Goal: Information Seeking & Learning: Understand process/instructions

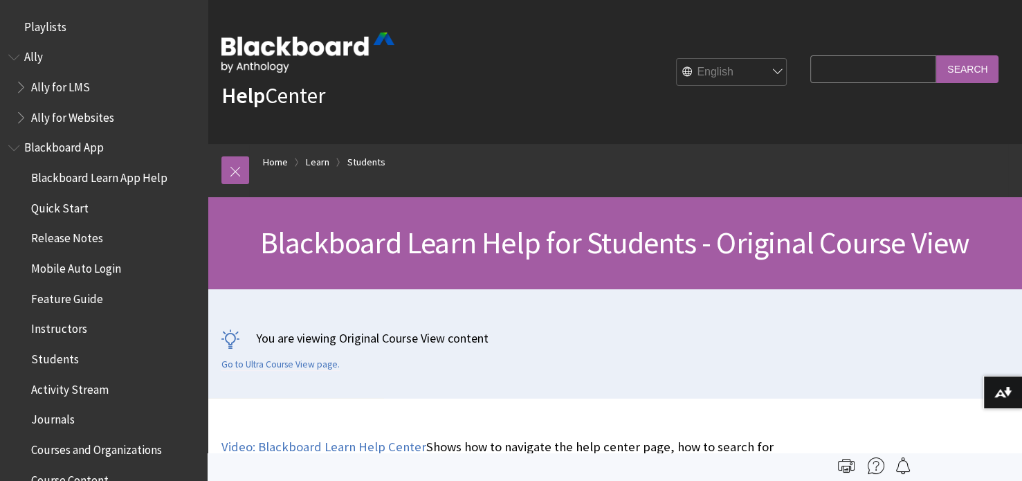
scroll to position [1636, 0]
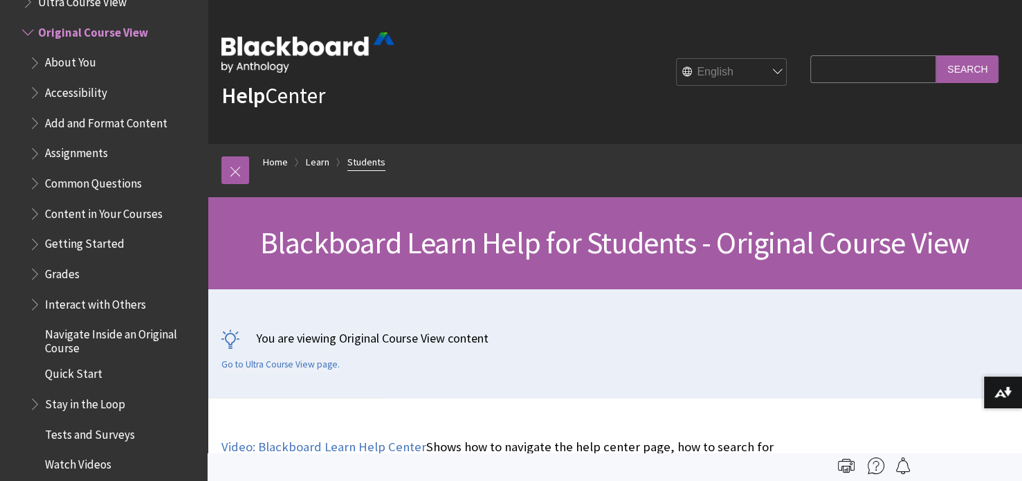
click at [367, 165] on link "Students" at bounding box center [366, 162] width 38 height 17
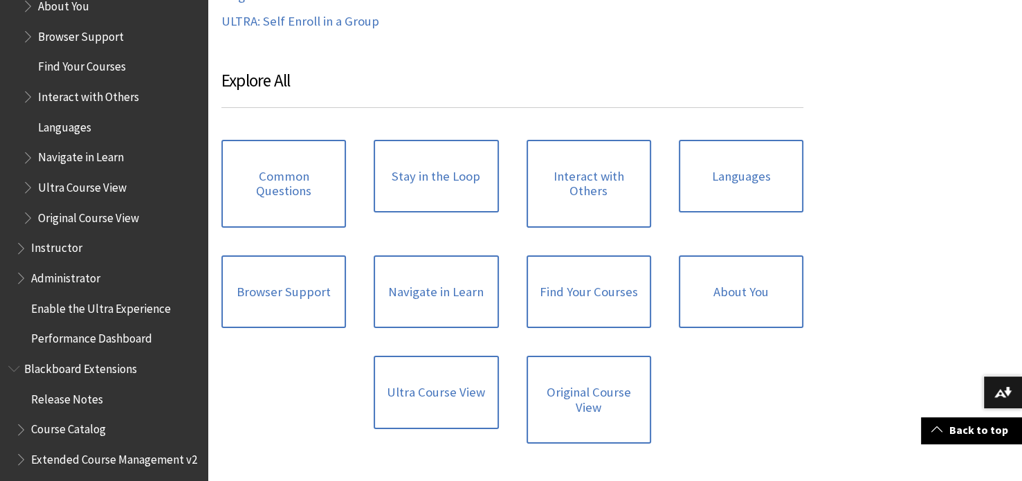
scroll to position [1331, 0]
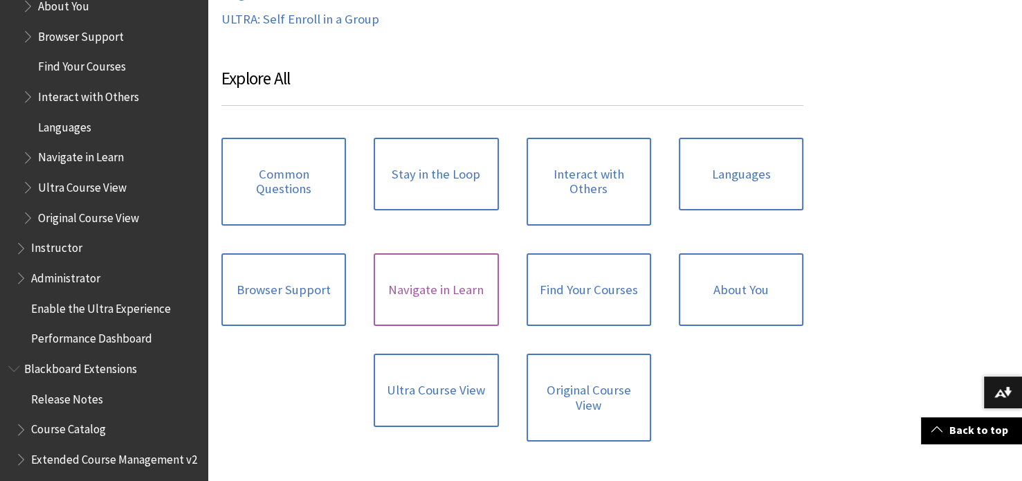
click at [431, 272] on link "Navigate in Learn" at bounding box center [436, 289] width 125 height 73
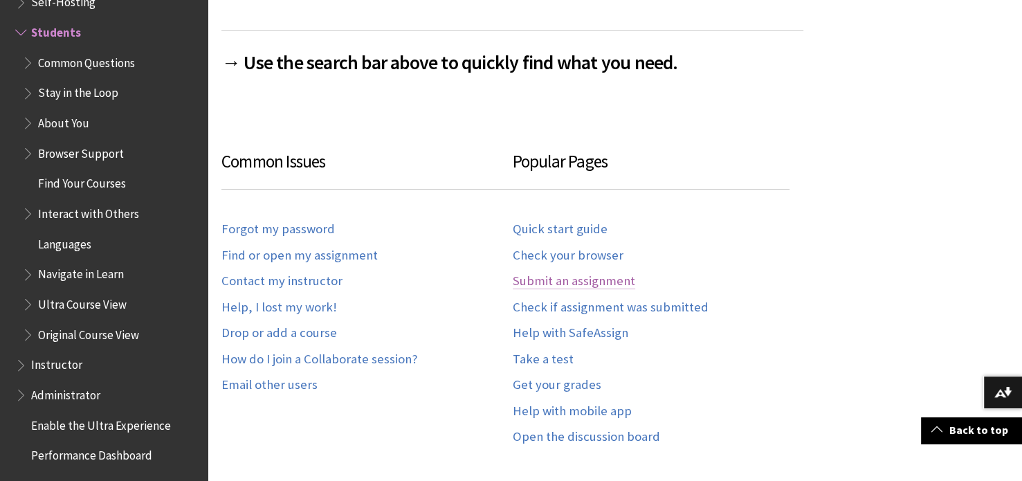
scroll to position [708, 0]
click at [570, 282] on link "Submit an assignment" at bounding box center [574, 281] width 123 height 16
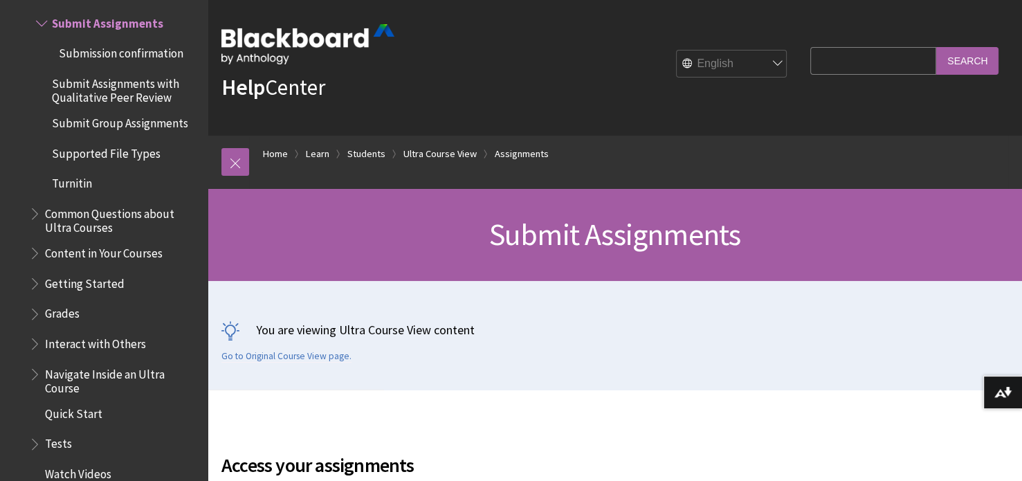
scroll to position [10, 0]
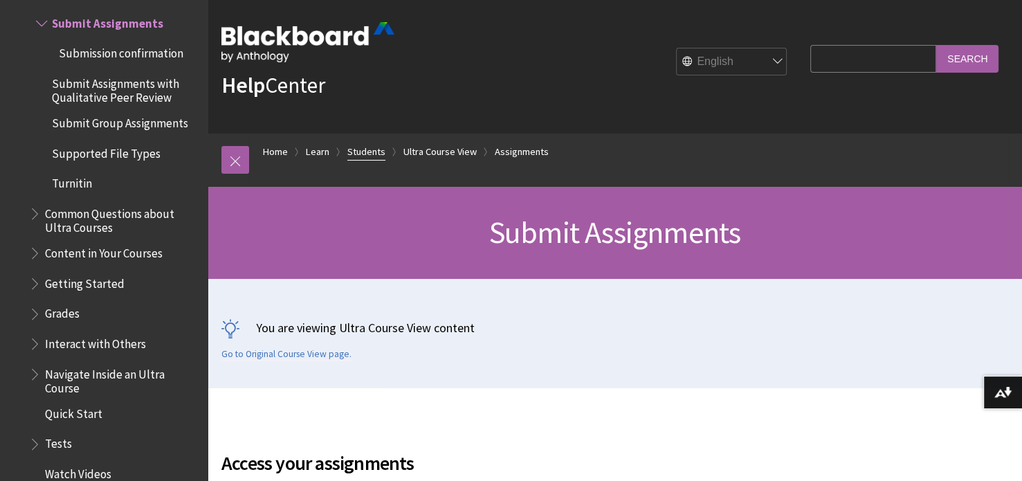
click at [367, 146] on link "Students" at bounding box center [366, 151] width 38 height 17
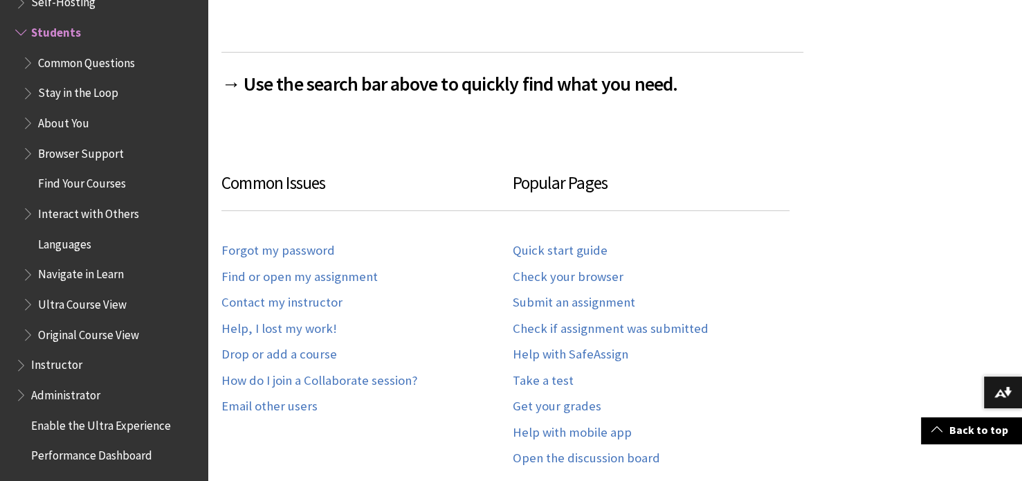
scroll to position [692, 0]
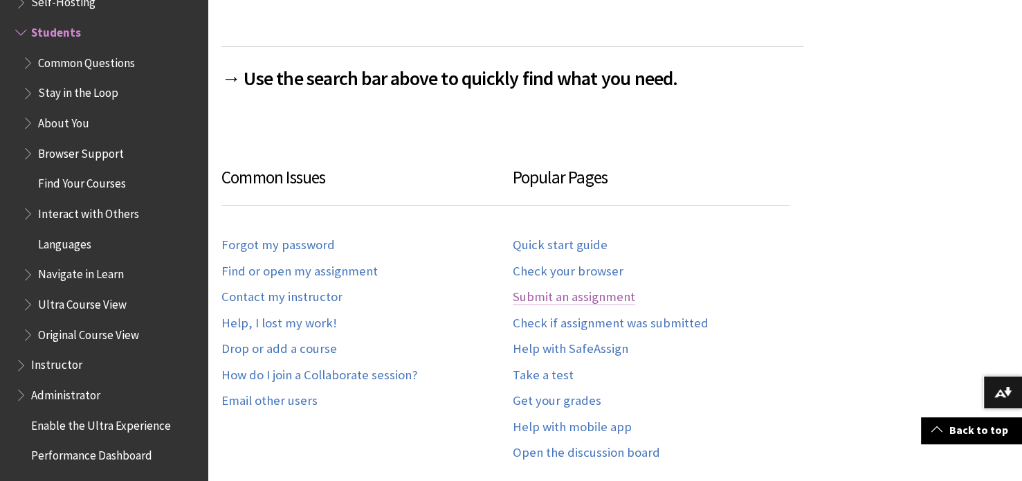
click at [541, 297] on link "Submit an assignment" at bounding box center [574, 297] width 123 height 16
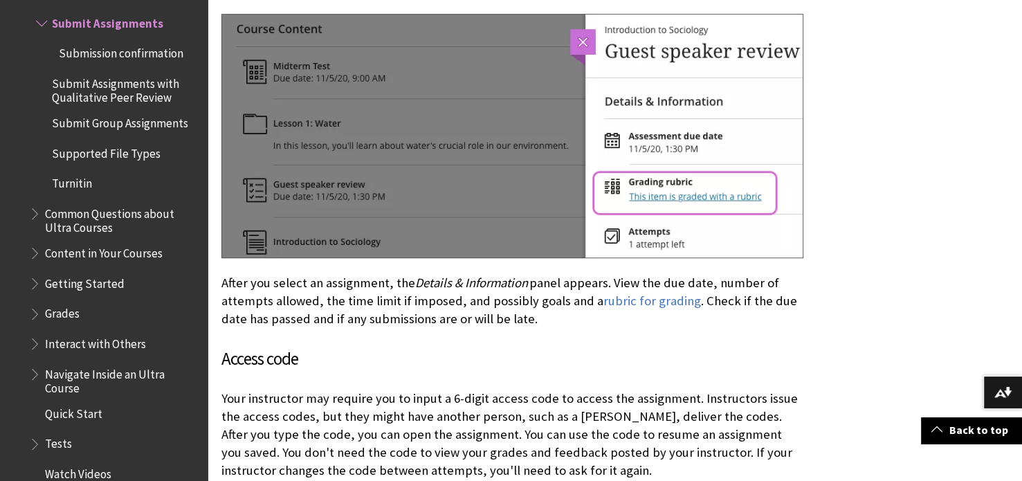
scroll to position [808, 0]
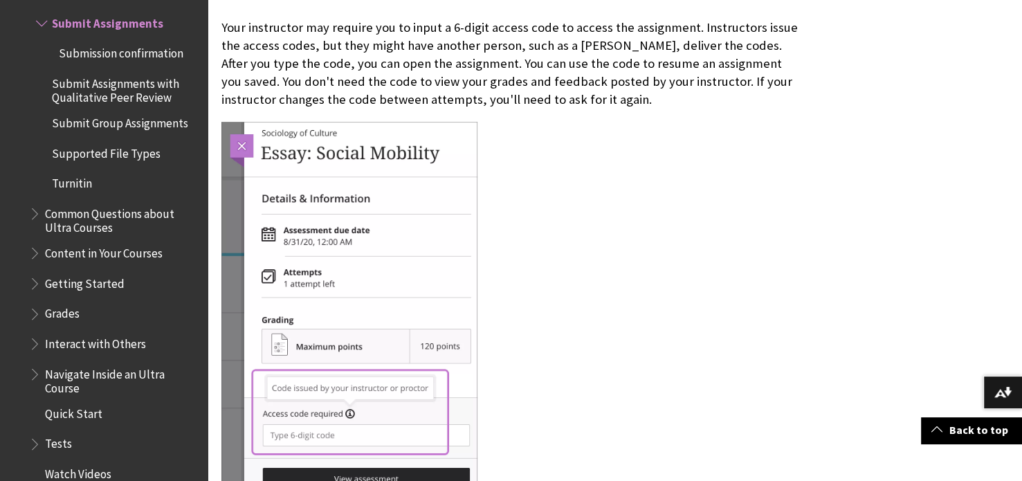
click at [555, 341] on div at bounding box center [513, 310] width 582 height 377
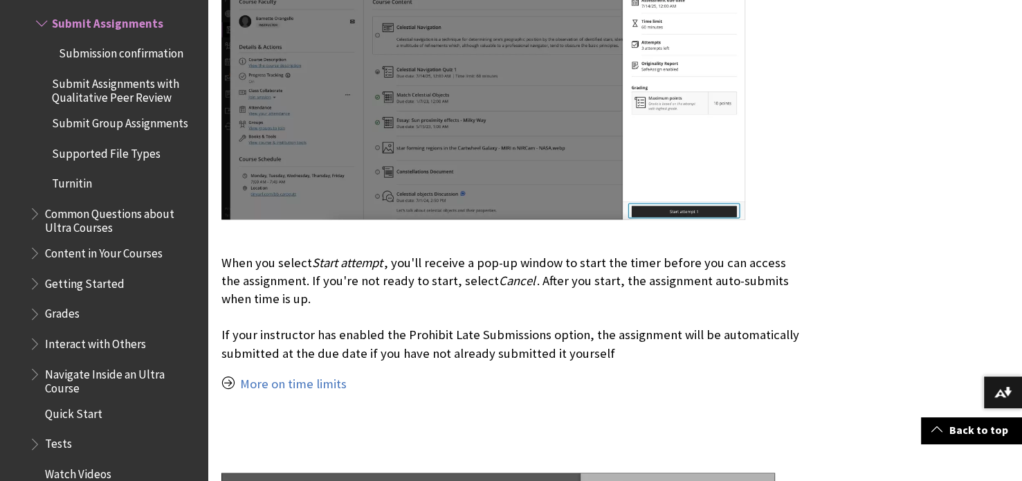
scroll to position [2035, 0]
